Goal: Task Accomplishment & Management: Complete application form

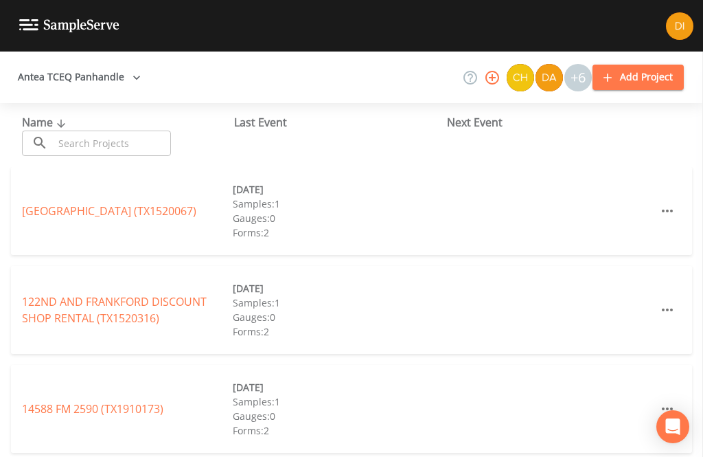
click at [81, 142] on input "text" at bounding box center [112, 143] width 117 height 25
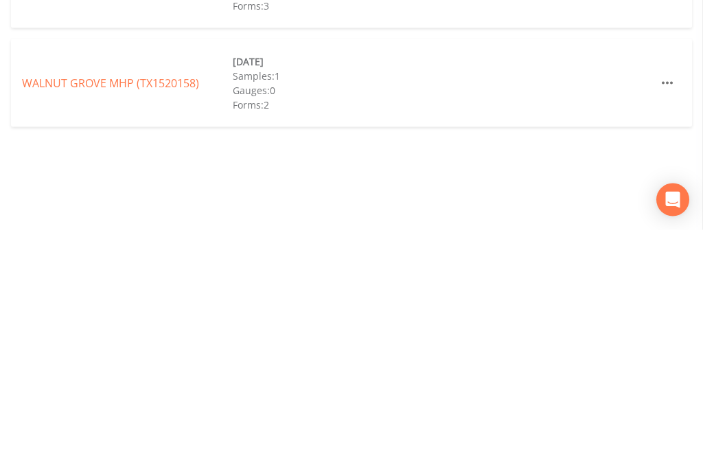
type input "Walnut"
click at [135, 266] on div "WALNUT GROVE MHP (TX1520158) 04/29/2025 Samples: 1 Gauges: 0 Forms: 2" at bounding box center [351, 310] width 681 height 88
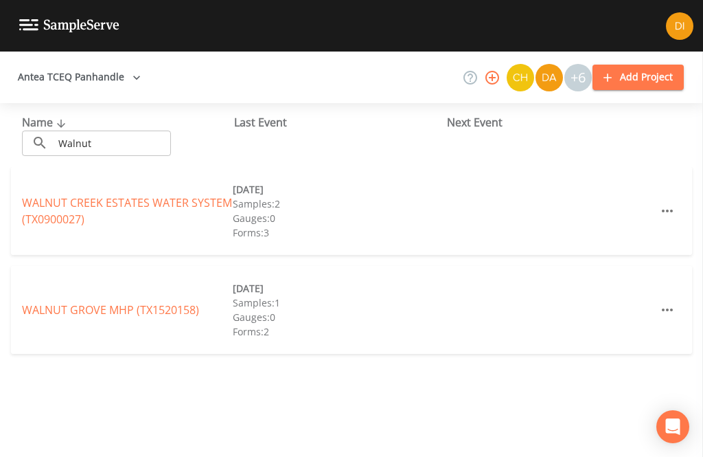
click at [158, 302] on link "WALNUT GROVE MHP (TX1520158)" at bounding box center [110, 309] width 177 height 15
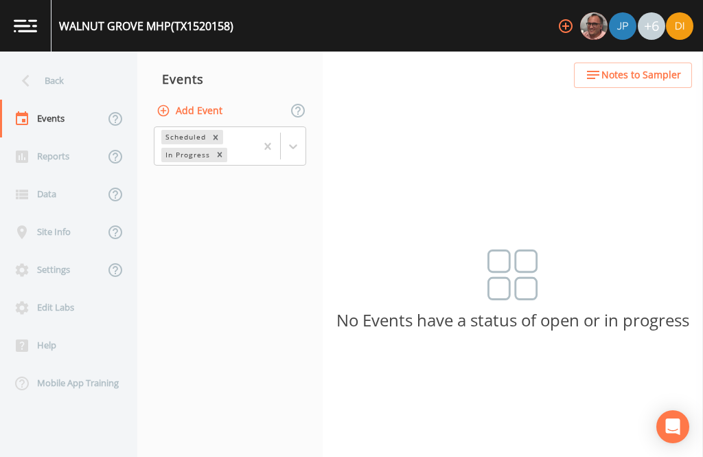
click at [227, 98] on button "Add Event" at bounding box center [191, 110] width 74 height 25
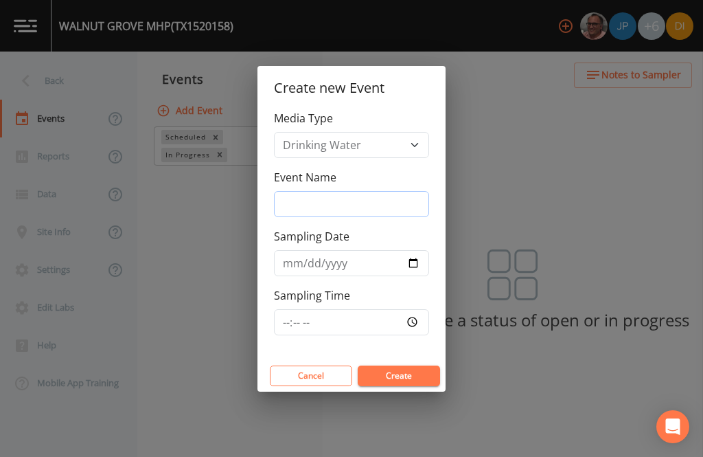
click at [371, 192] on input "Event Name" at bounding box center [351, 204] width 155 height 26
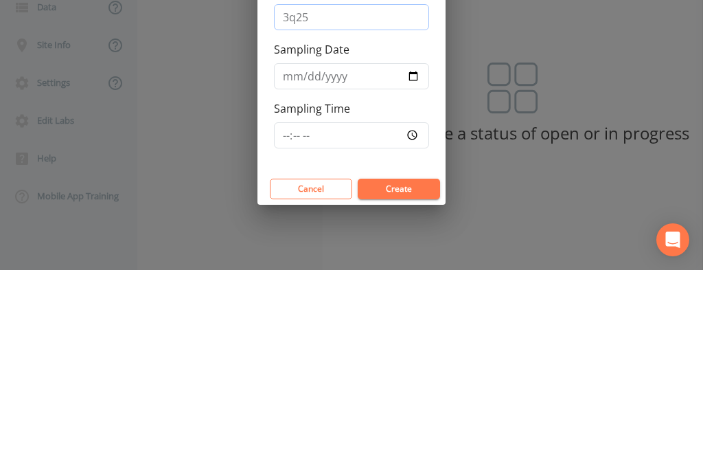
type input "3q25"
click at [371, 250] on input "Sampling Date" at bounding box center [351, 263] width 155 height 26
type input "2025-09-11"
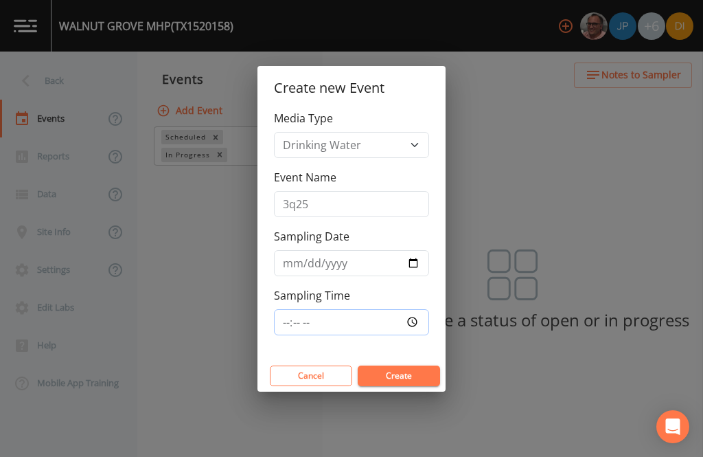
click at [361, 318] on input "Sampling Time" at bounding box center [351, 322] width 155 height 26
type input "15:00"
click at [412, 376] on button "Create" at bounding box center [399, 375] width 82 height 21
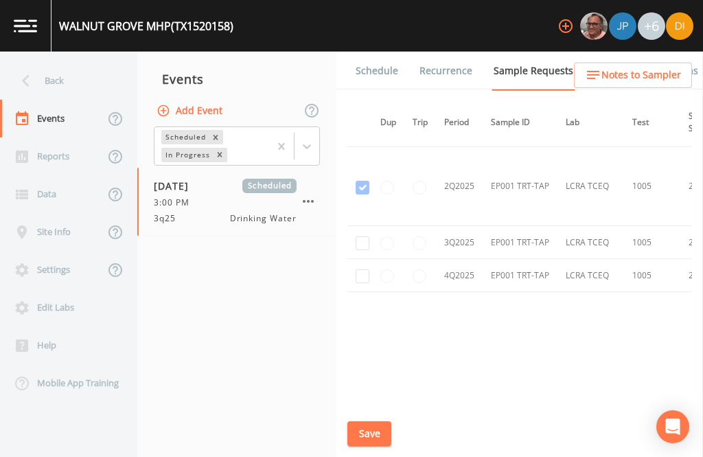
scroll to position [1447, 7]
click at [365, 238] on input "checkbox" at bounding box center [363, 243] width 14 height 14
checkbox input "true"
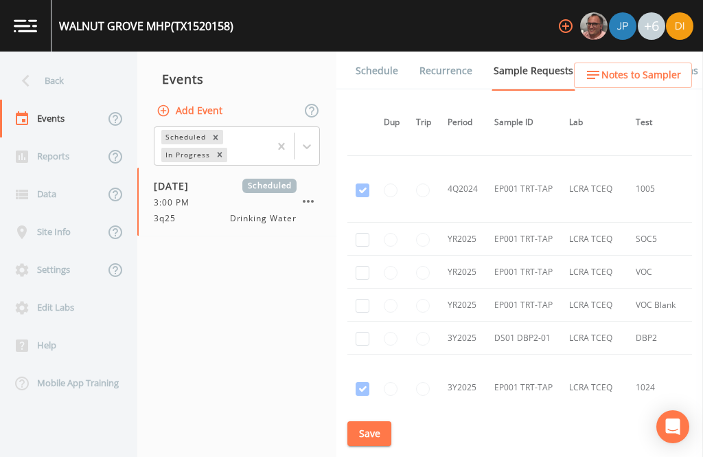
scroll to position [455, 3]
click at [361, 331] on input "checkbox" at bounding box center [363, 338] width 14 height 14
checkbox input "true"
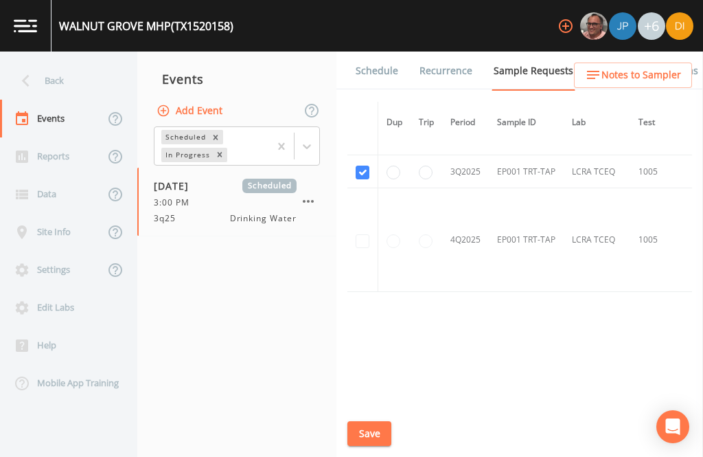
scroll to position [1370, 0]
click at [368, 431] on button "Save" at bounding box center [370, 433] width 44 height 25
click at [254, 179] on div "09/11/2025 Scheduled 3:00 PM 3q25 Drinking Water" at bounding box center [225, 202] width 143 height 46
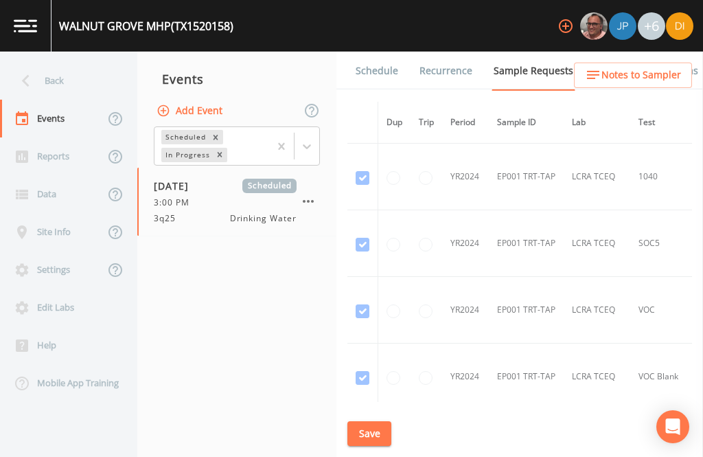
click at [280, 179] on div "09/11/2025 Scheduled 3:00 PM 3q25 Drinking Water" at bounding box center [225, 202] width 143 height 46
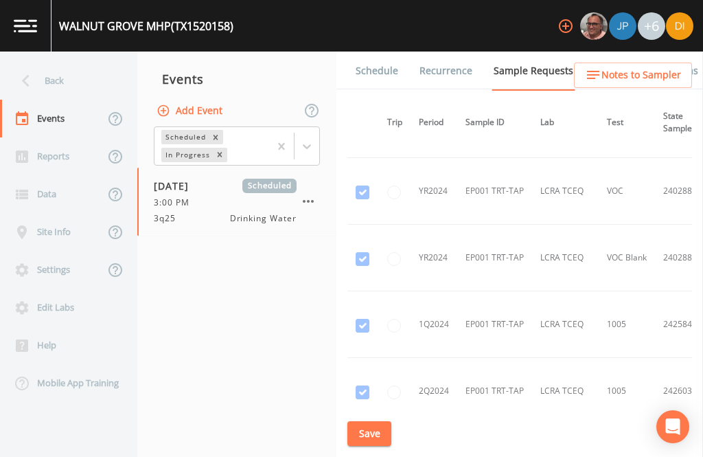
scroll to position [116, 32]
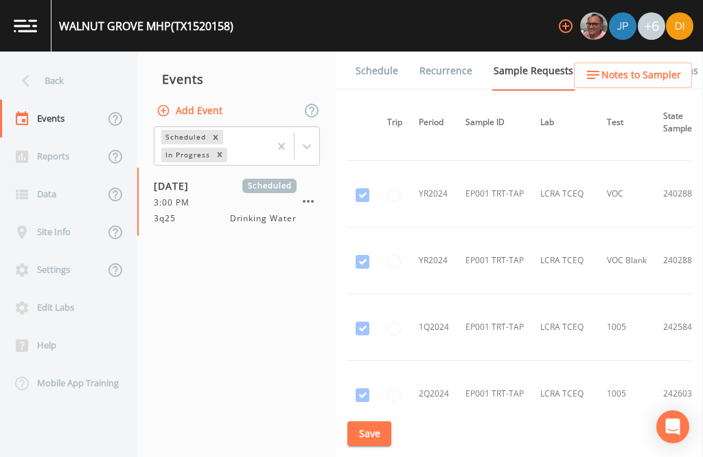
click at [383, 52] on link "Schedule" at bounding box center [377, 71] width 47 height 38
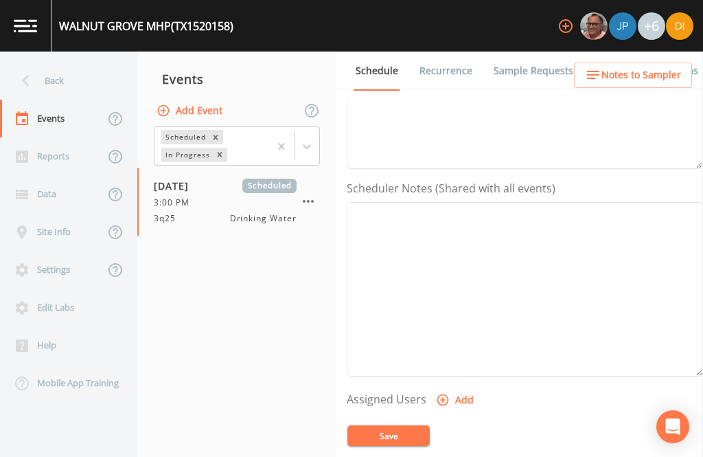
scroll to position [42, 0]
click at [440, 393] on icon "button" at bounding box center [443, 400] width 14 height 14
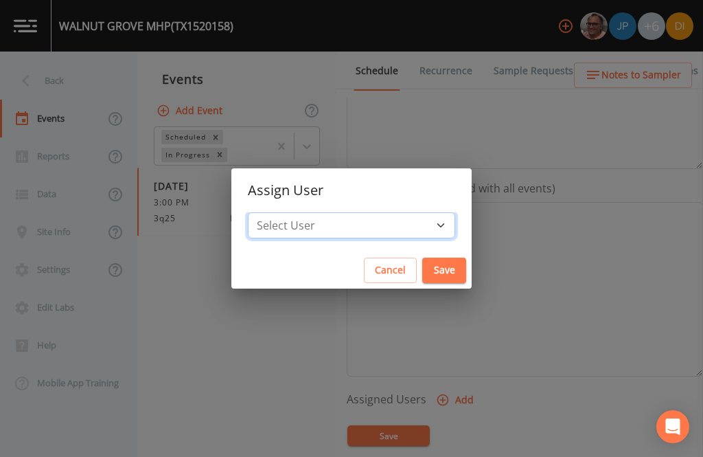
click at [351, 231] on select "Select User Mike Franklin Joshua gere Paul David Weber Zachary Evans Stafford J…" at bounding box center [351, 225] width 207 height 26
click at [376, 217] on select "Select User Mike Franklin Joshua gere Paul David Weber Zachary Evans Stafford J…" at bounding box center [351, 225] width 207 height 26
select select "344ec927-06d4-4db1-b173-80838cd52a46"
click at [422, 281] on button "Save" at bounding box center [444, 270] width 44 height 25
select select
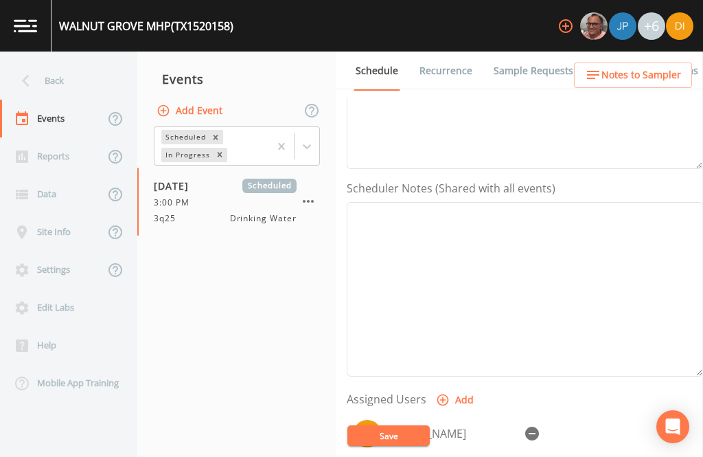
click at [402, 445] on button "Save" at bounding box center [389, 435] width 82 height 21
click at [405, 446] on button "Save" at bounding box center [389, 435] width 82 height 21
